Goal: Task Accomplishment & Management: Manage account settings

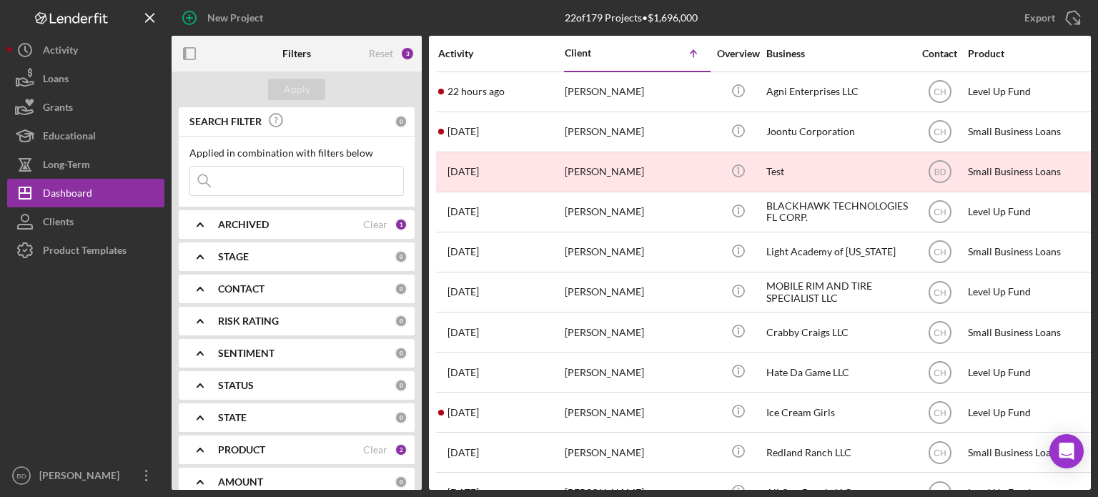
scroll to position [358, 0]
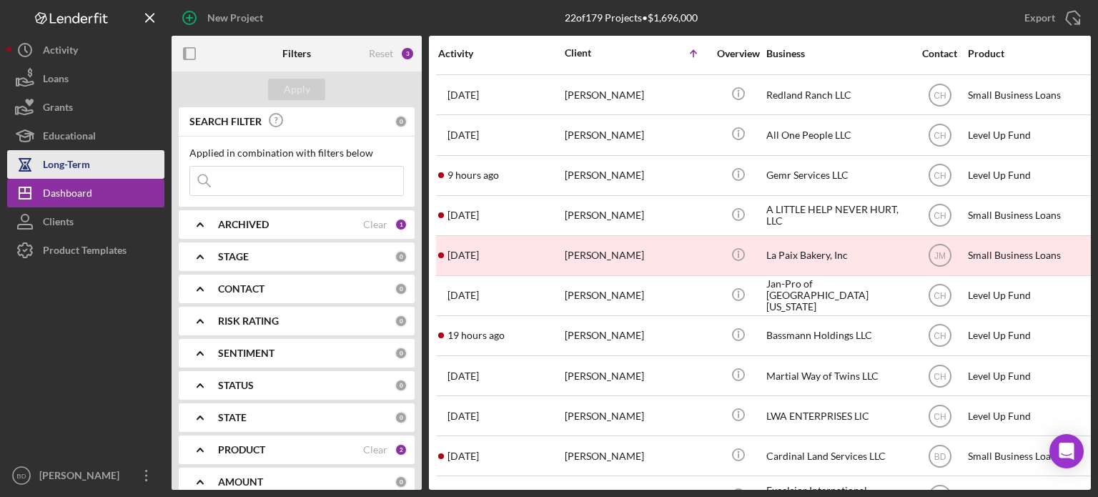
click at [86, 171] on div "Long-Term" at bounding box center [66, 166] width 47 height 32
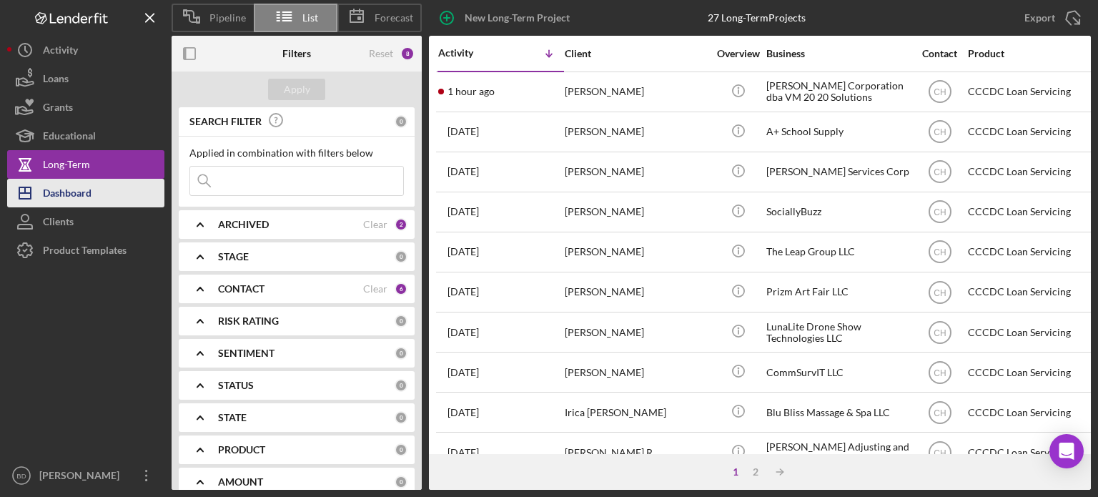
click at [65, 184] on div "Dashboard" at bounding box center [67, 195] width 49 height 32
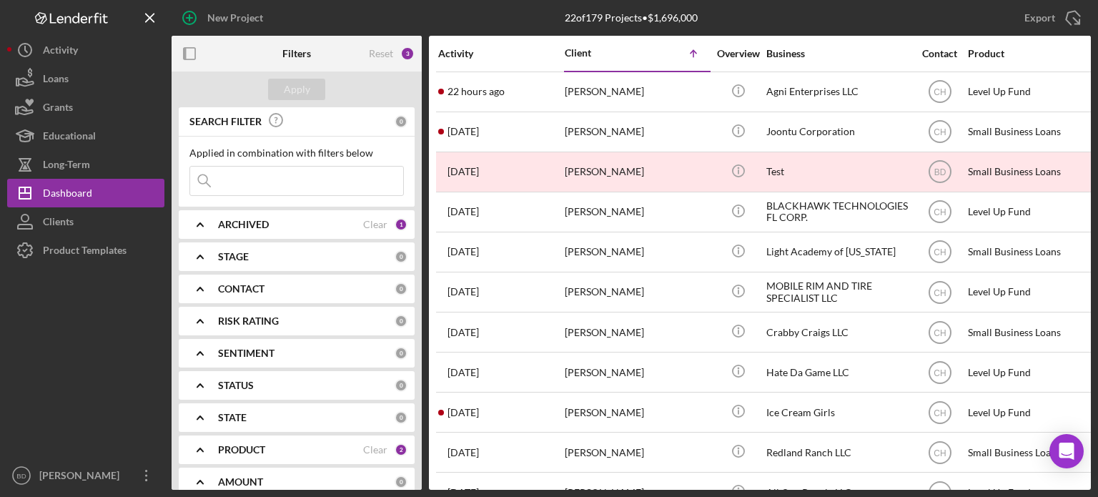
click at [253, 283] on b "CONTACT" at bounding box center [241, 288] width 46 height 11
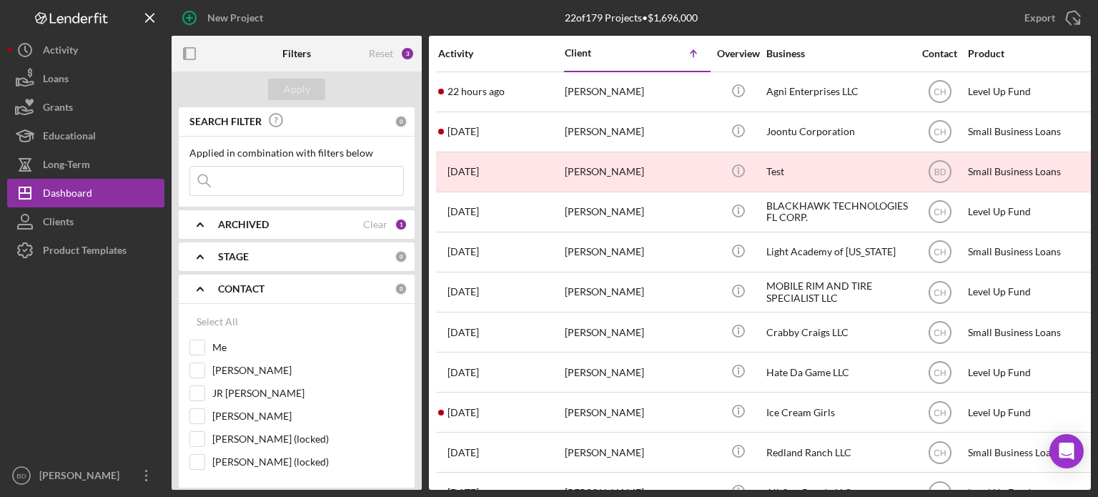
click at [253, 280] on div "CONTACT 0" at bounding box center [313, 289] width 190 height 29
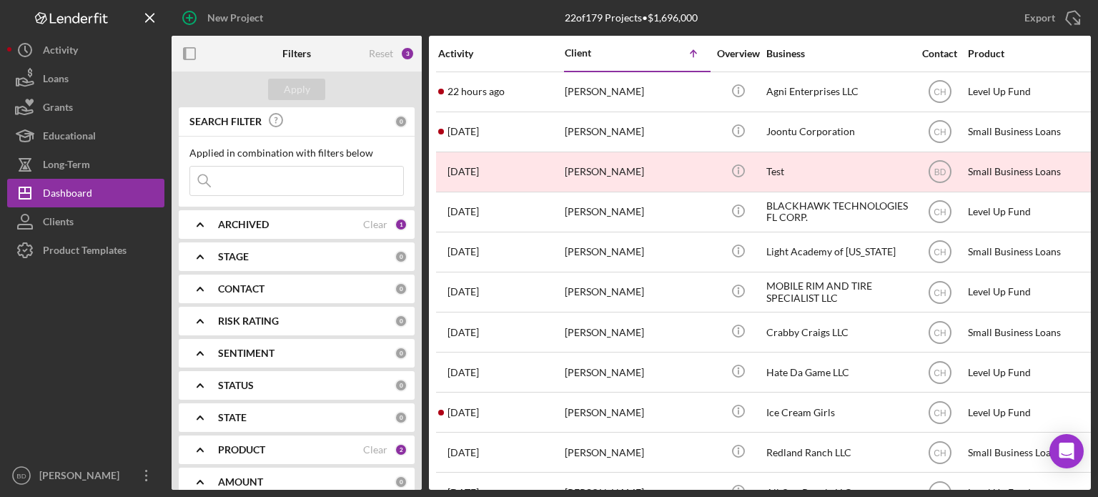
click at [248, 442] on div "PRODUCT Clear 2" at bounding box center [313, 449] width 190 height 29
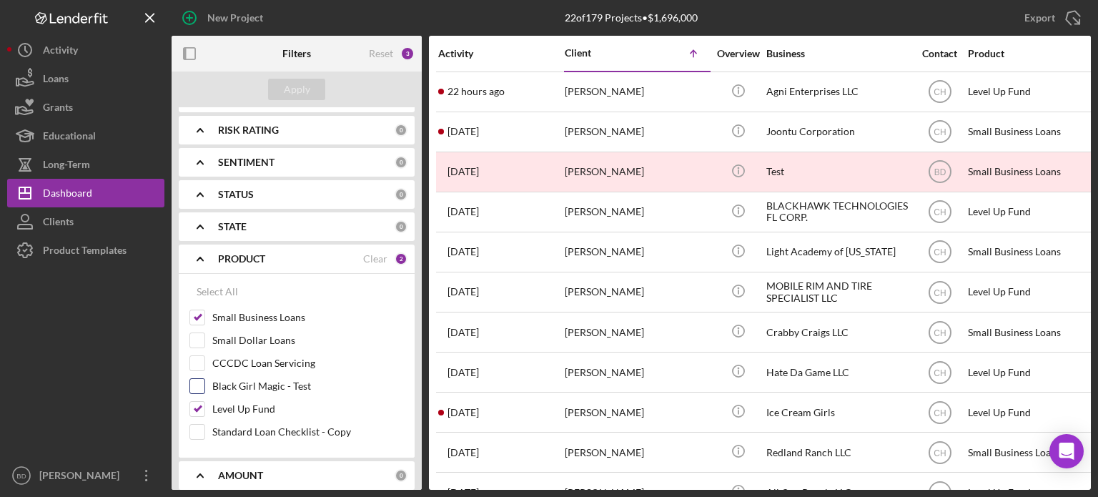
scroll to position [215, 0]
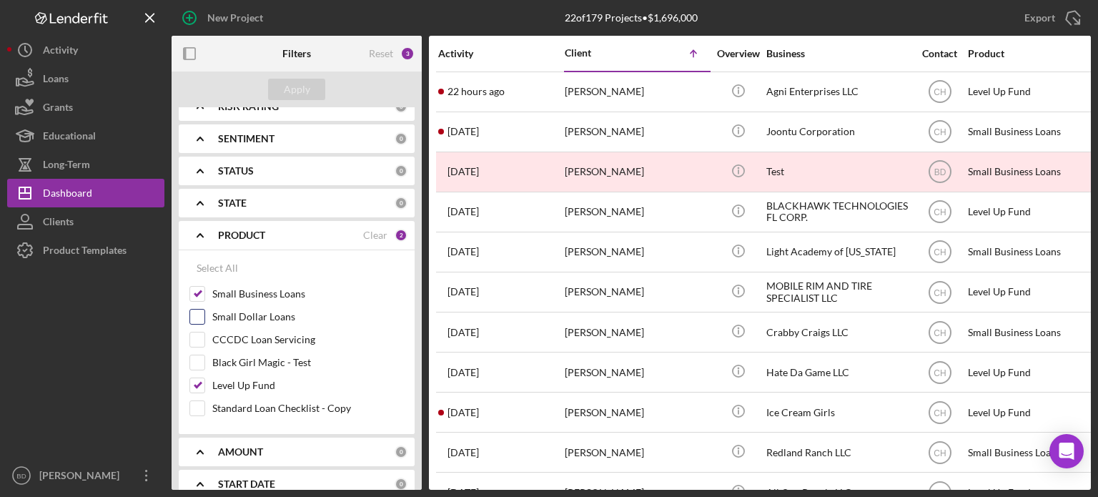
click at [195, 330] on div "Small Dollar Loans" at bounding box center [297, 320] width 215 height 23
click at [198, 340] on input "CCCDC Loan Servicing" at bounding box center [197, 340] width 14 height 14
checkbox input "true"
click at [309, 91] on div "Apply" at bounding box center [297, 89] width 26 height 21
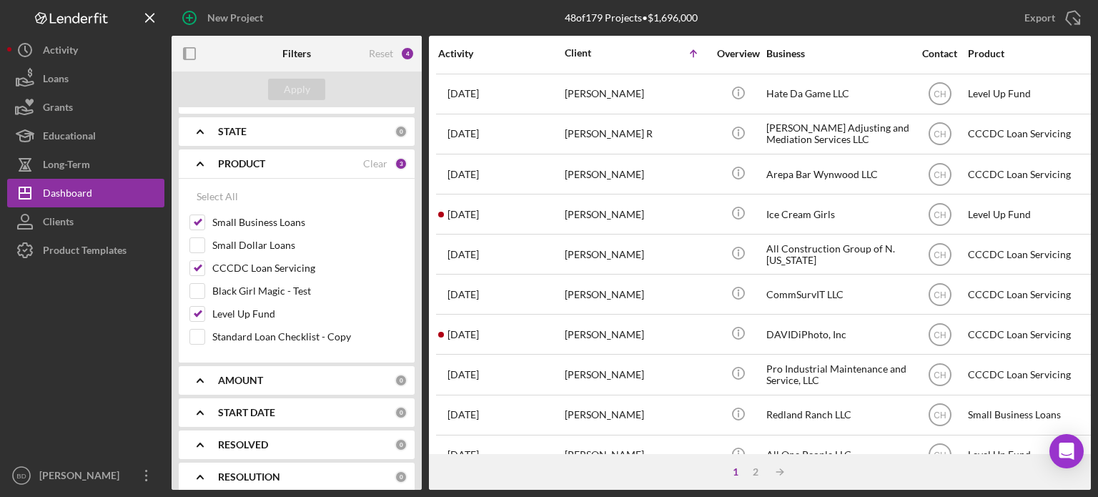
scroll to position [638, 0]
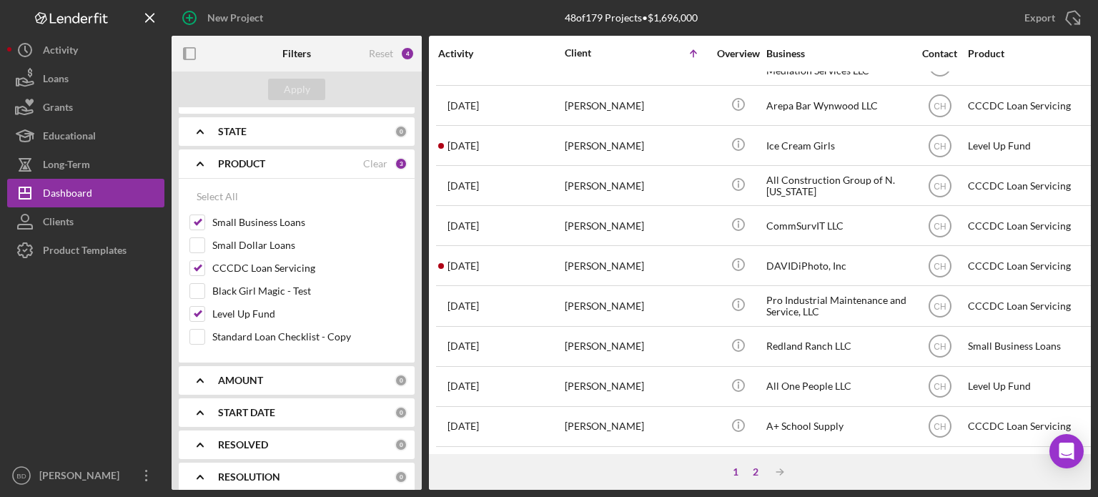
click at [757, 471] on div "2" at bounding box center [756, 471] width 20 height 11
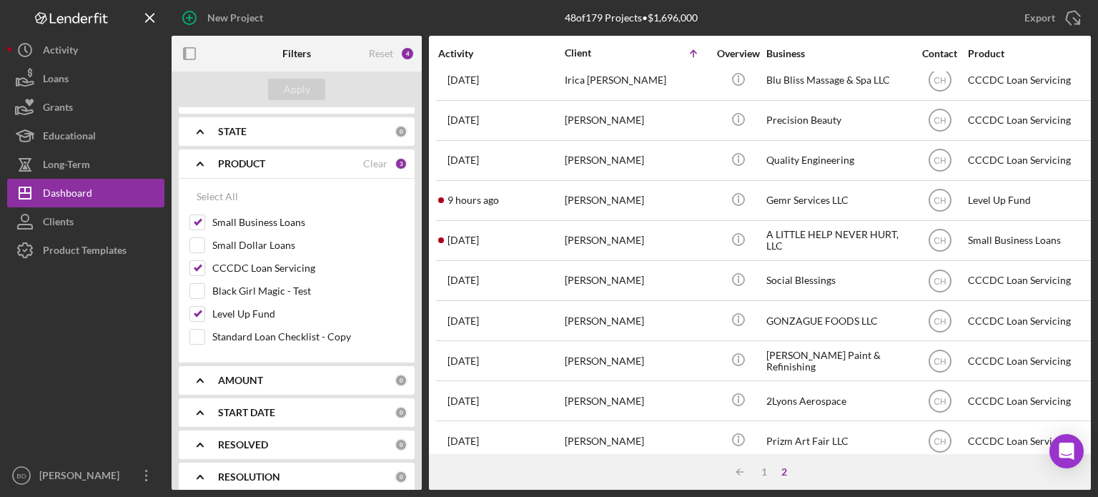
scroll to position [0, 0]
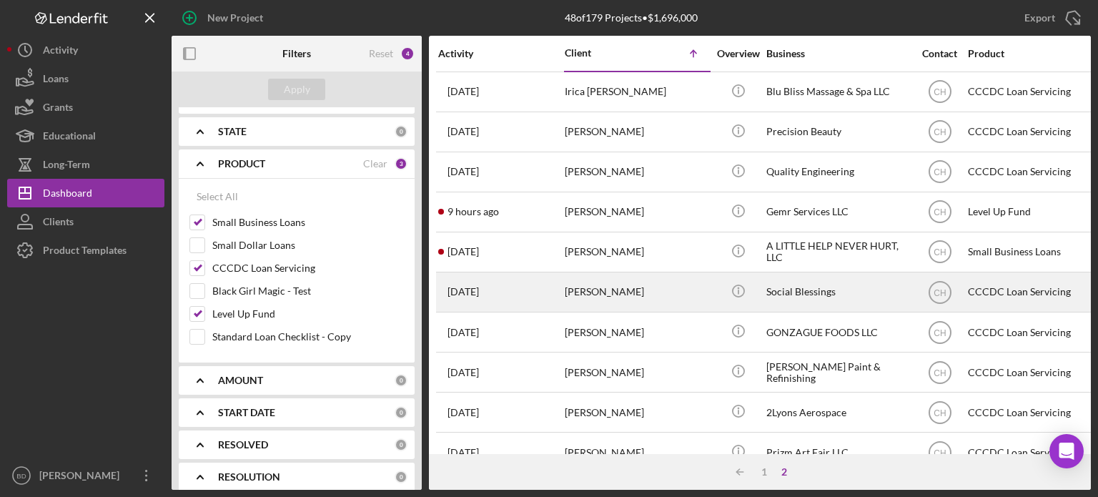
click at [634, 291] on div "[PERSON_NAME]" at bounding box center [636, 292] width 143 height 38
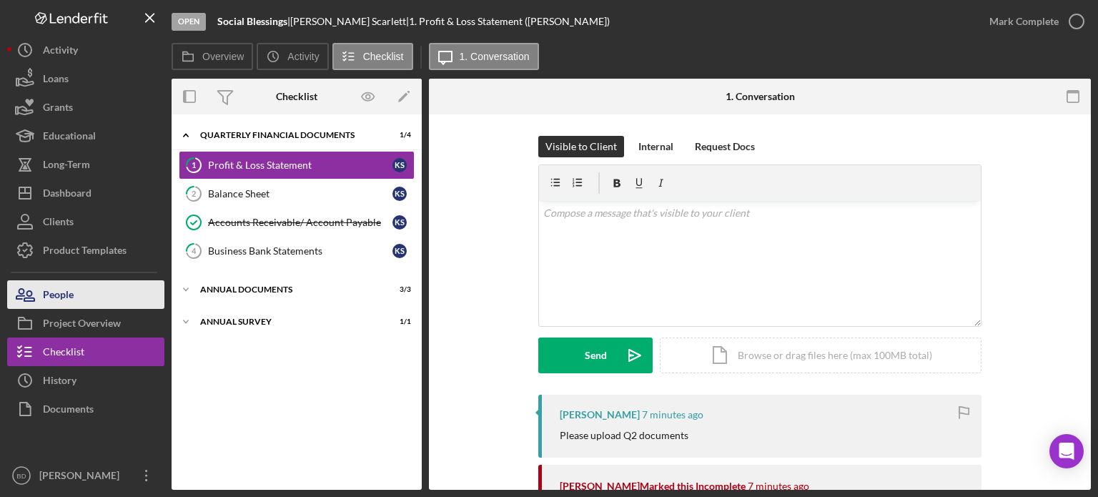
click at [107, 286] on button "People" at bounding box center [85, 294] width 157 height 29
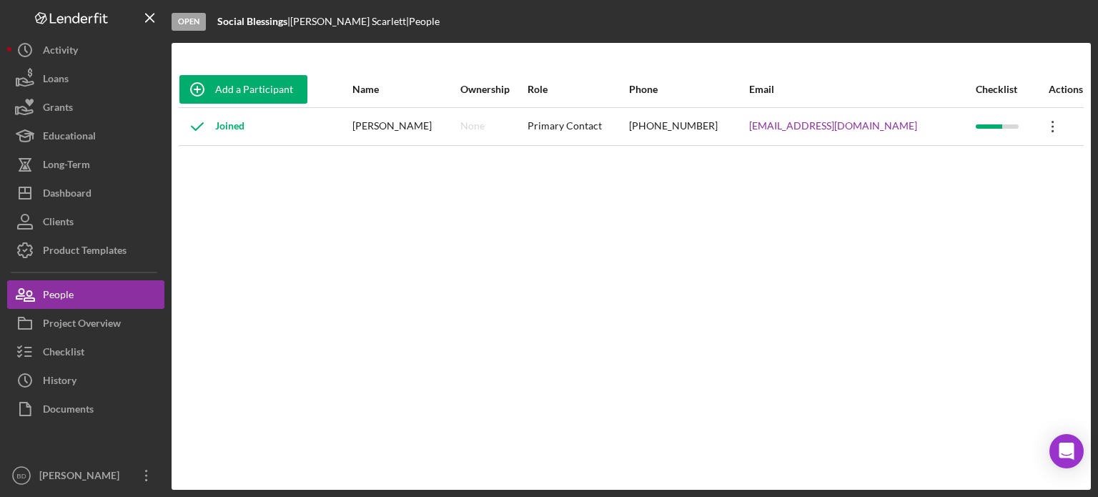
click at [1038, 121] on icon "Icon/Overflow" at bounding box center [1053, 127] width 36 height 36
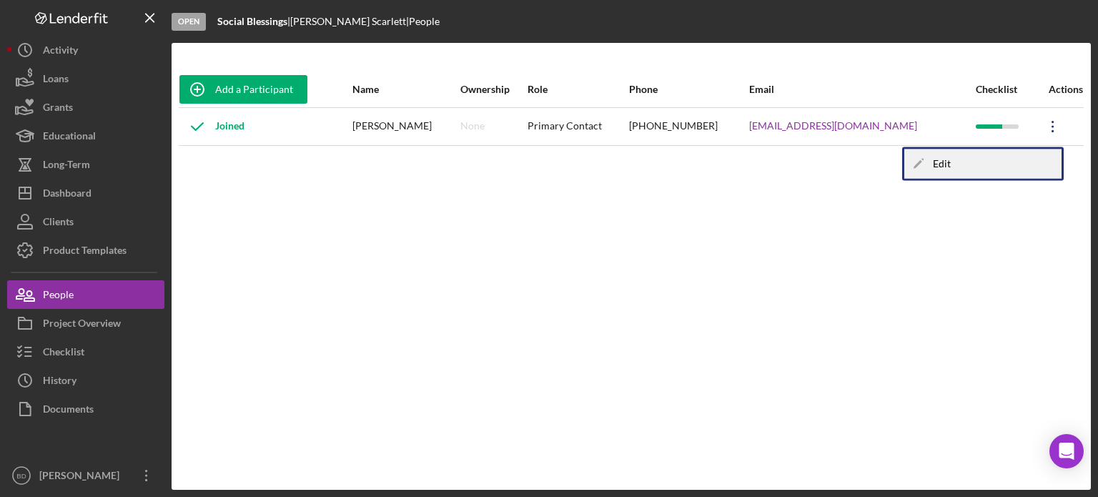
click at [964, 157] on div "Icon/Edit Edit" at bounding box center [983, 163] width 157 height 29
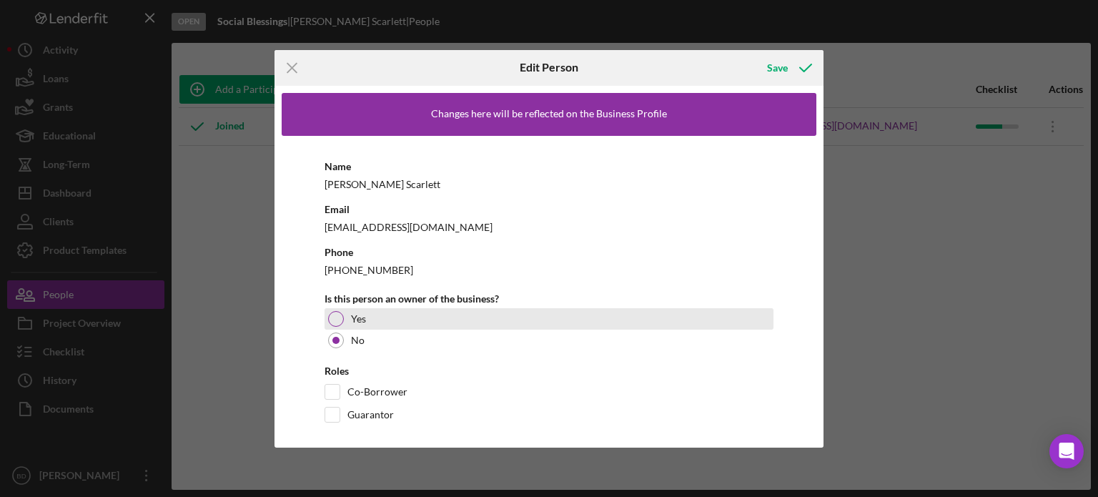
scroll to position [10, 0]
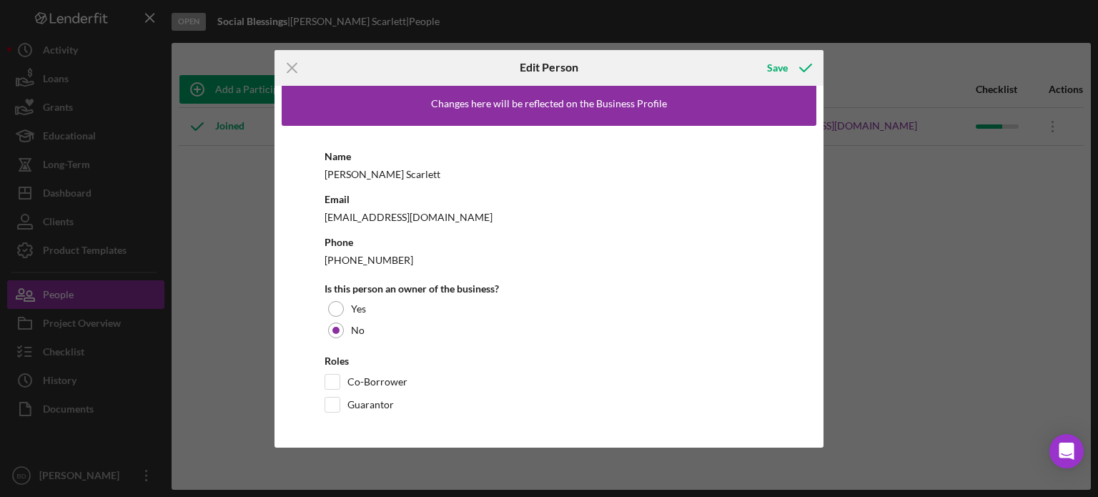
click at [420, 222] on div "[EMAIL_ADDRESS][DOMAIN_NAME]" at bounding box center [549, 217] width 449 height 18
click at [776, 63] on div "Save" at bounding box center [777, 68] width 21 height 29
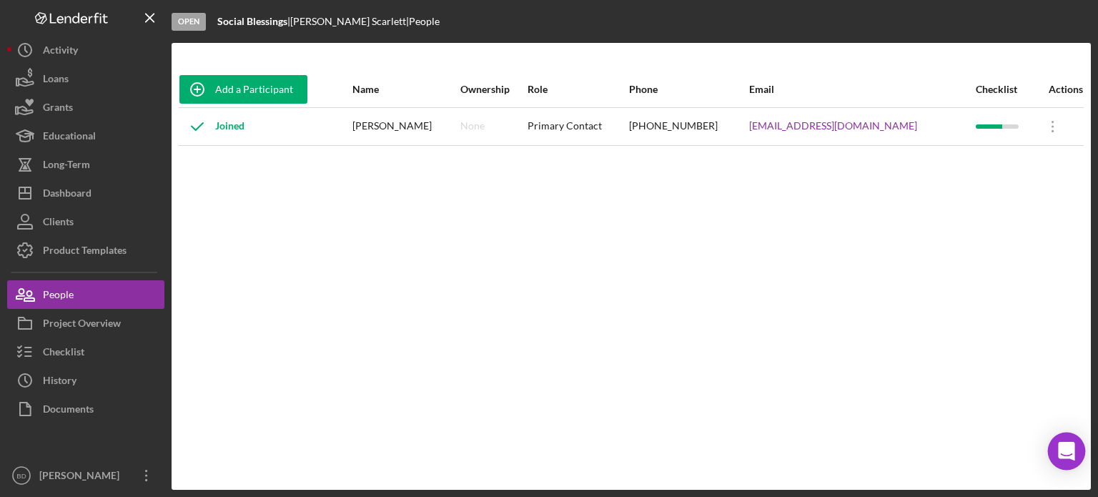
click at [1076, 451] on div "Open Intercom Messenger" at bounding box center [1067, 452] width 38 height 38
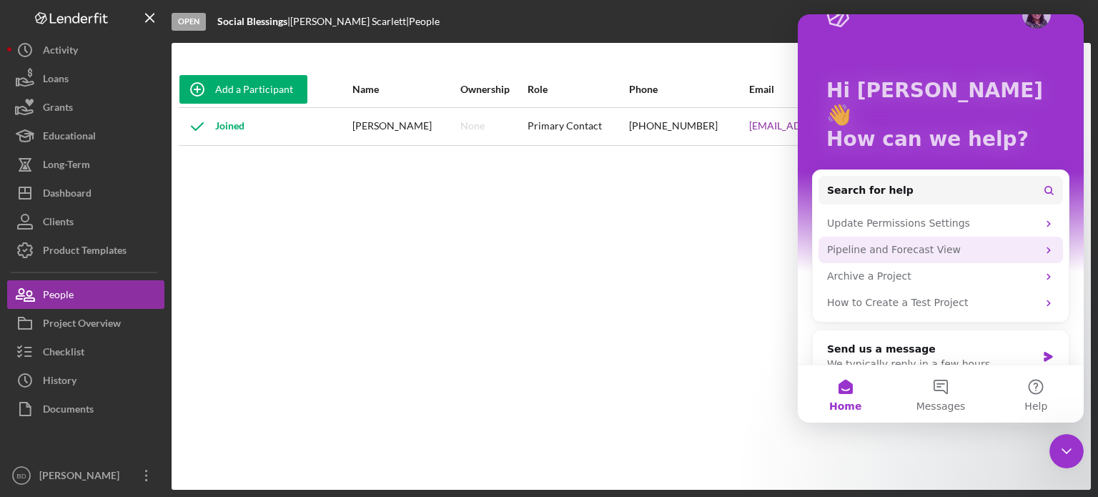
scroll to position [38, 0]
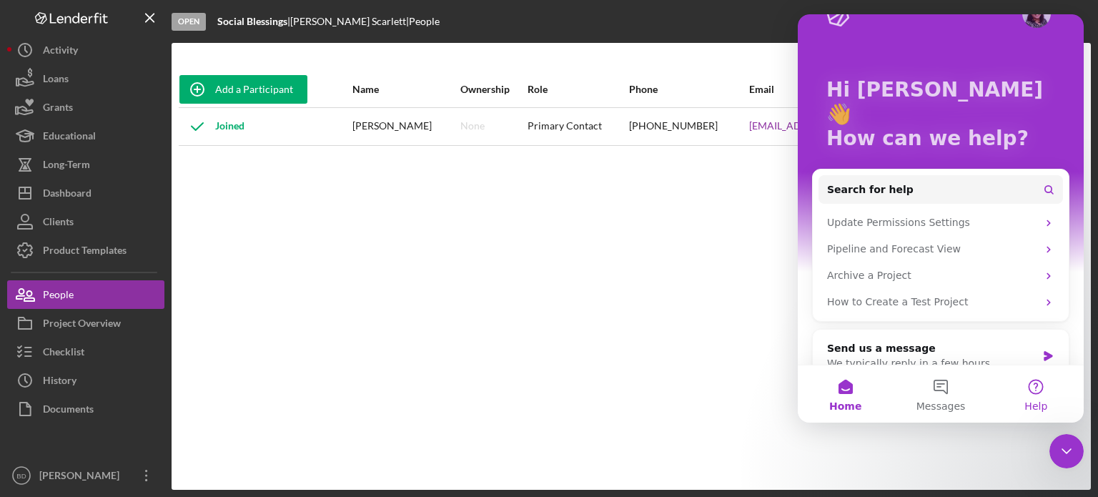
click at [1030, 379] on button "Help" at bounding box center [1036, 393] width 95 height 57
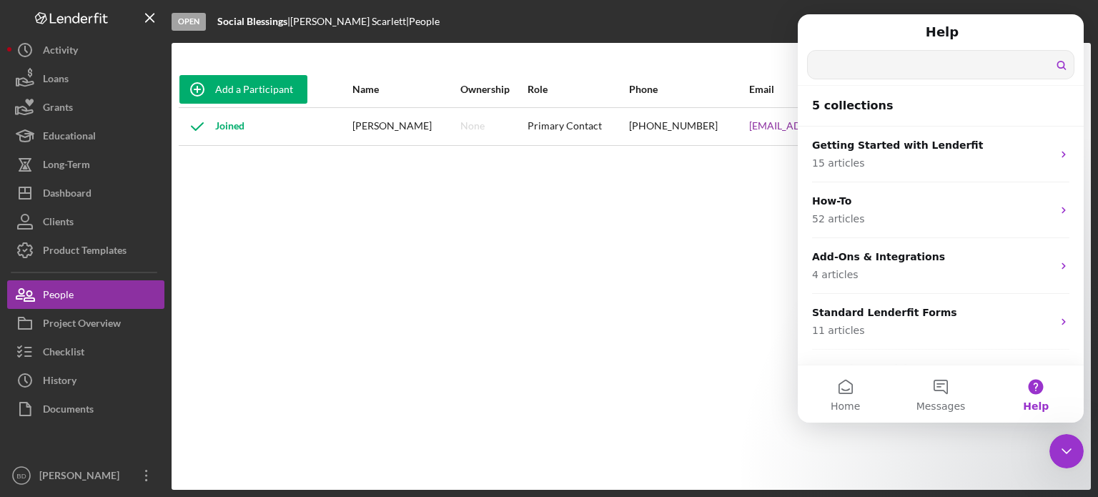
click at [877, 62] on input "Search for help" at bounding box center [941, 65] width 266 height 28
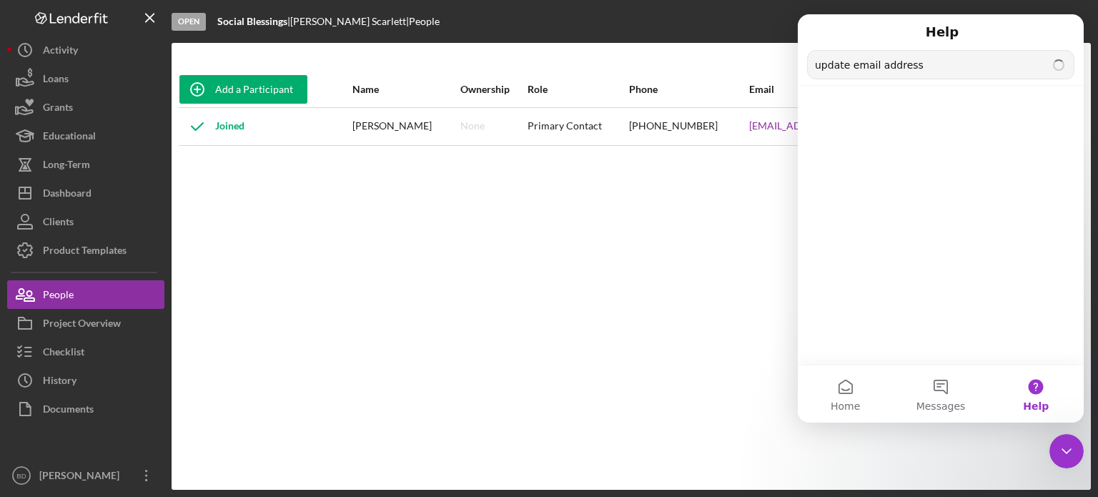
type input "update email address"
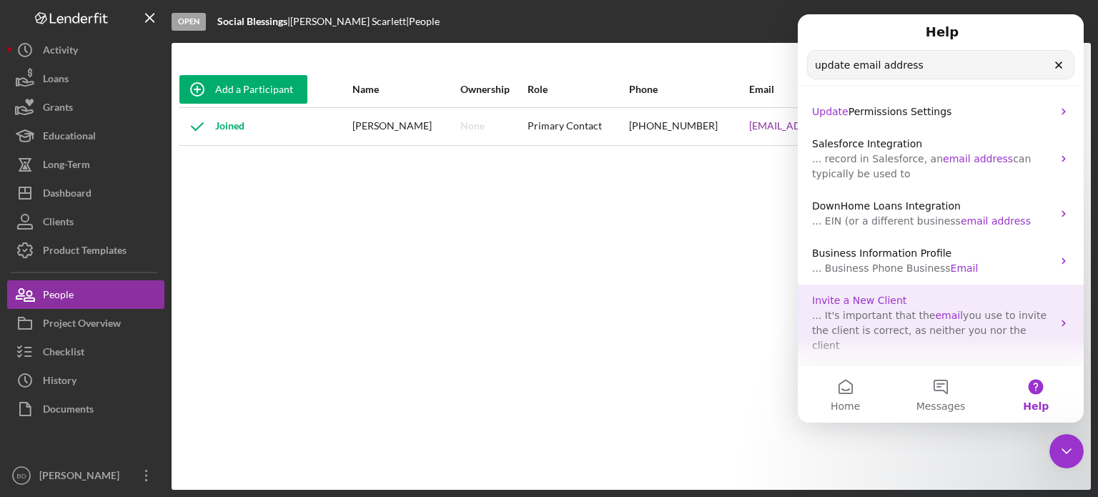
scroll to position [72, 0]
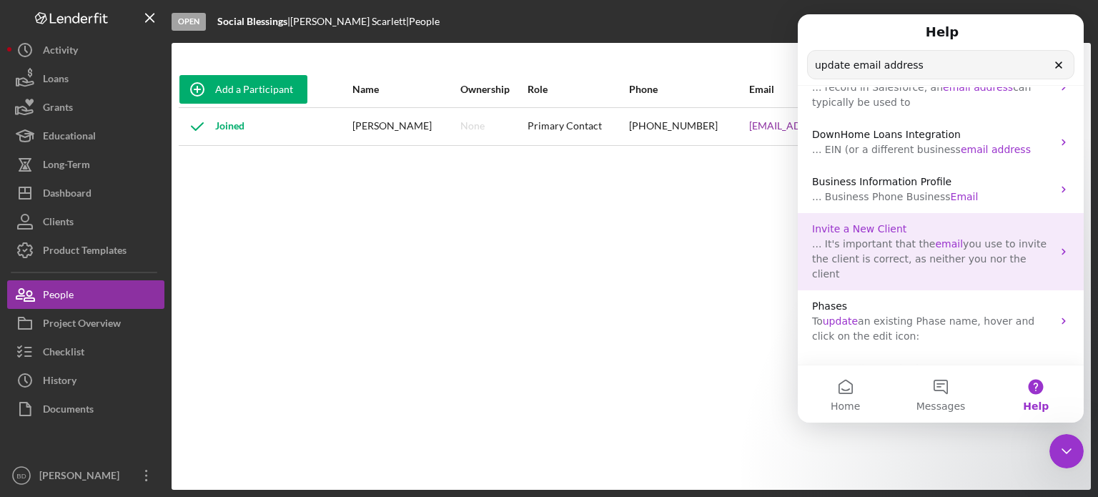
click at [1044, 245] on p "... It's important that the email you use to invite the client is correct, as n…" at bounding box center [932, 259] width 240 height 45
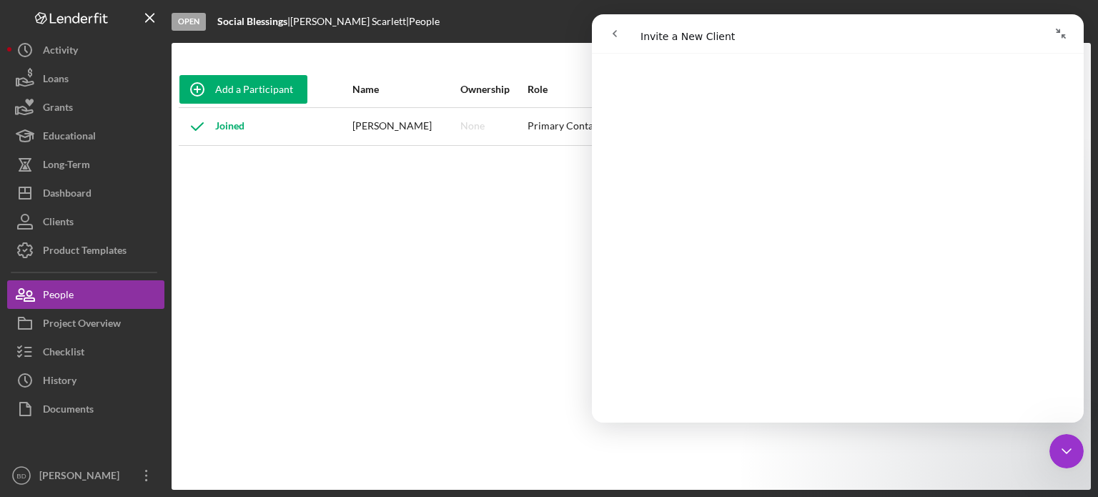
scroll to position [501, 0]
click at [369, 230] on div "Add a Participant Name Ownership Role Phone Email Checklist Actions Joined [PER…" at bounding box center [632, 267] width 920 height 390
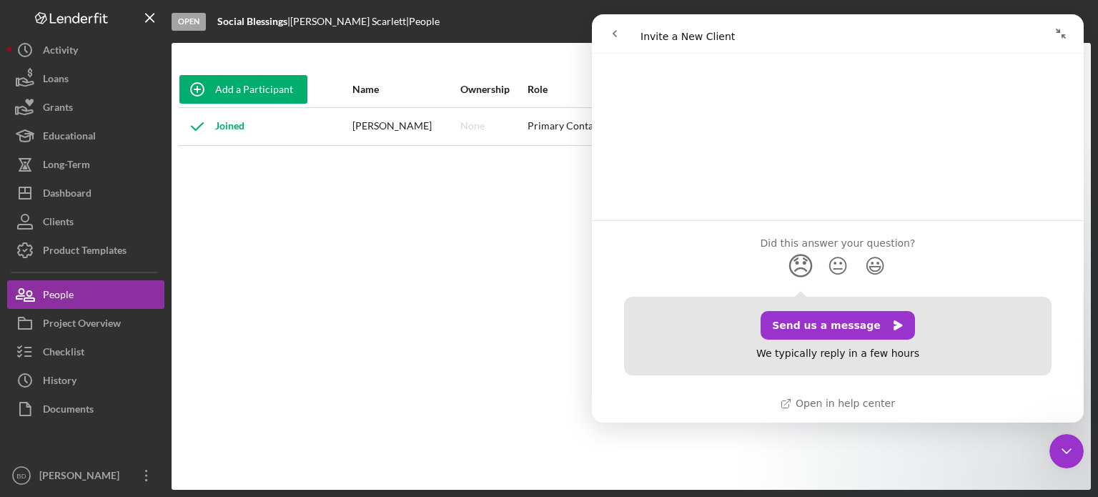
drag, startPoint x: 540, startPoint y: 343, endPoint x: 571, endPoint y: 333, distance: 33.0
click at [558, 337] on div "Add a Participant Name Ownership Role Phone Email Checklist Actions Joined [PER…" at bounding box center [632, 267] width 920 height 390
click at [613, 31] on icon "go back" at bounding box center [614, 33] width 11 height 11
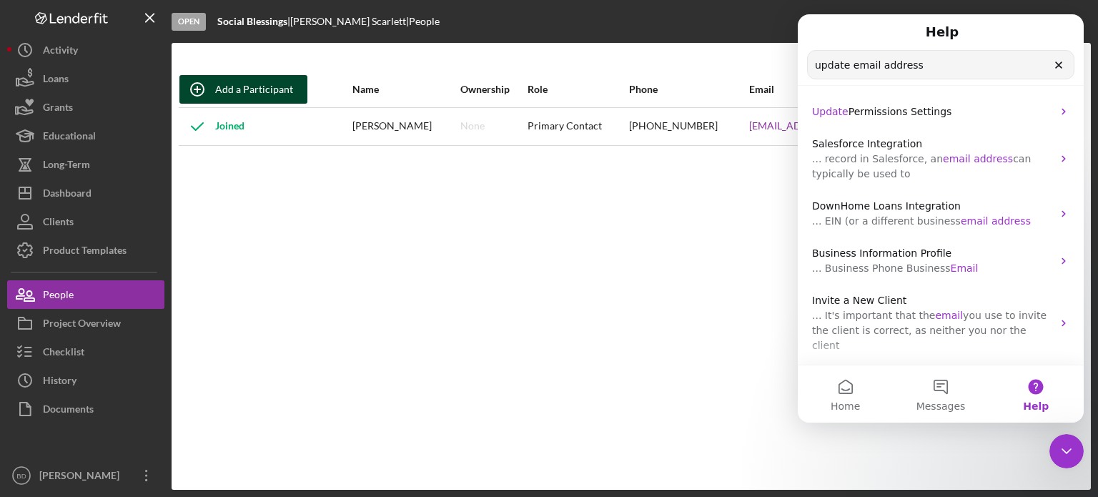
click at [242, 86] on div "Add a Participant" at bounding box center [254, 89] width 78 height 29
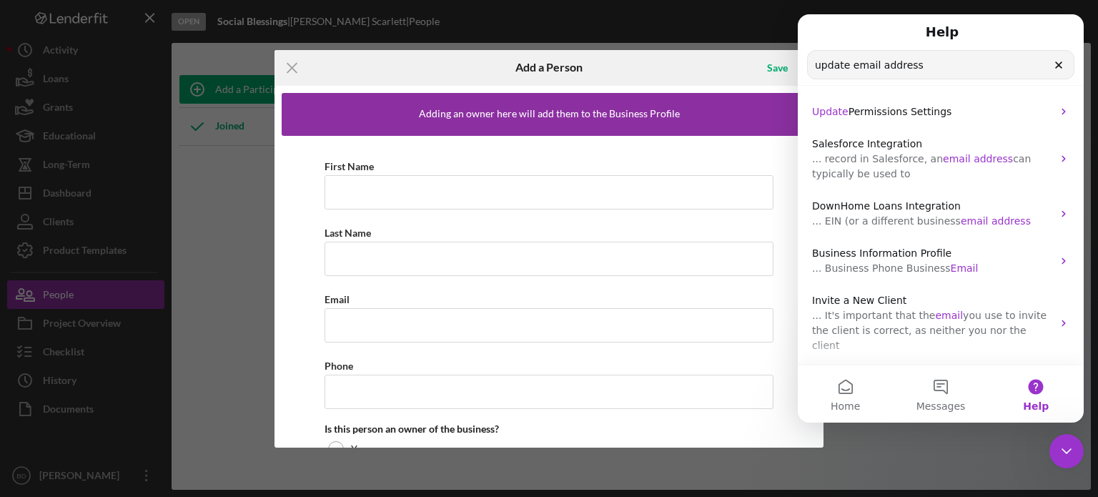
click at [287, 64] on icon "Icon/Menu Close" at bounding box center [293, 68] width 36 height 36
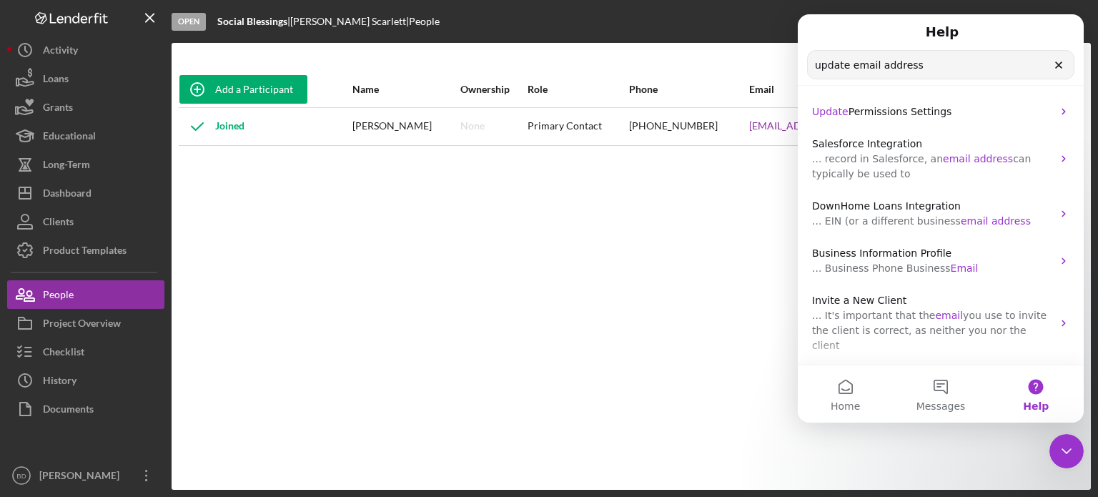
click at [1061, 62] on icon "Clear" at bounding box center [1059, 65] width 6 height 6
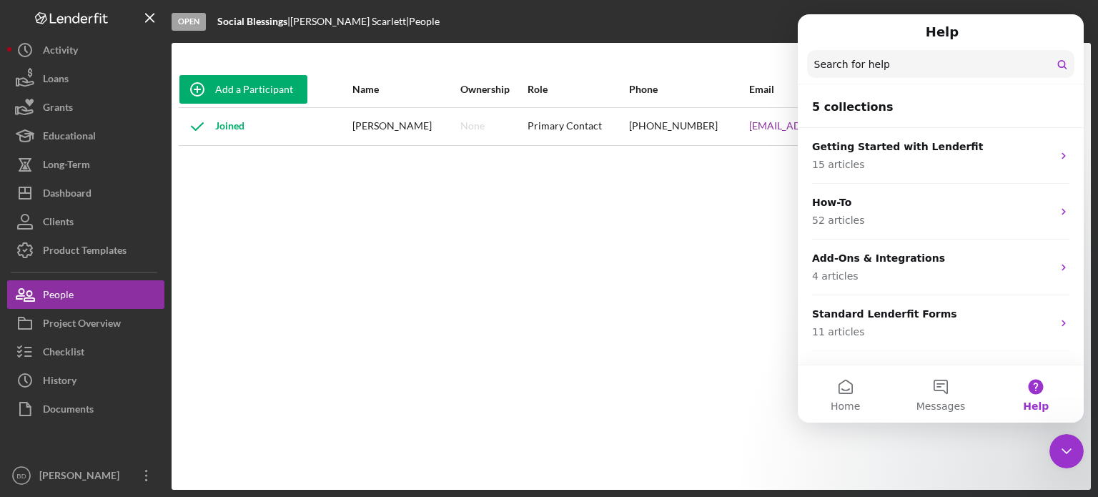
click at [1065, 449] on icon "Close Intercom Messenger" at bounding box center [1066, 451] width 17 height 17
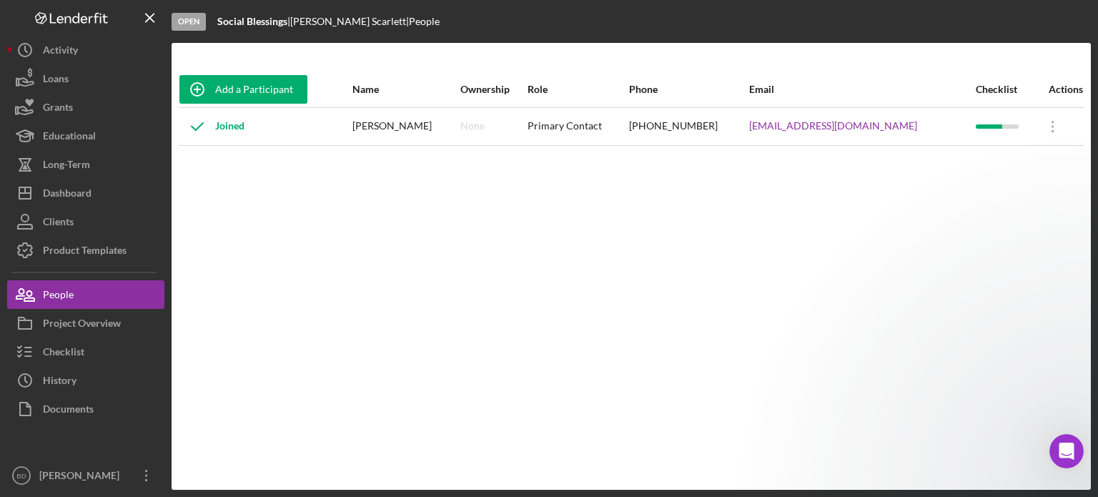
scroll to position [0, 0]
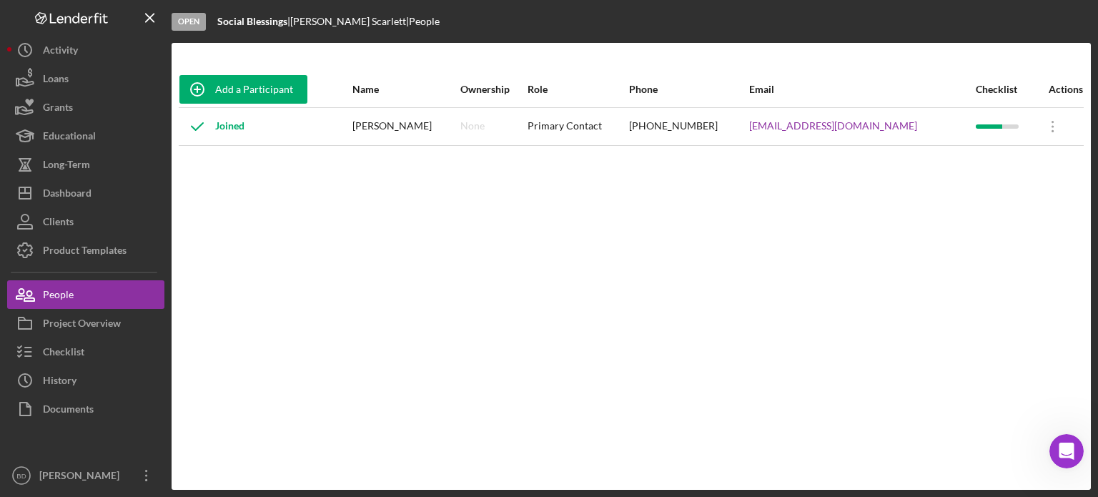
click at [583, 229] on div "Add a Participant Name Ownership Role Phone Email Checklist Actions Joined [PER…" at bounding box center [632, 267] width 920 height 390
